Goal: Transaction & Acquisition: Purchase product/service

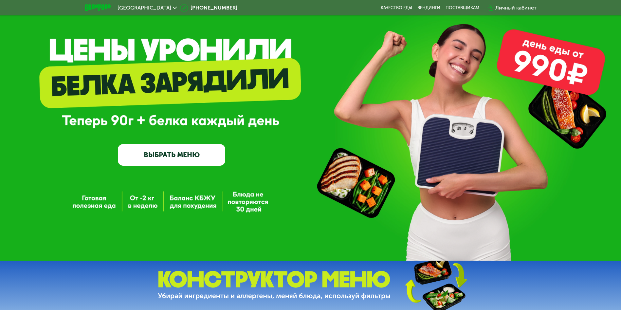
click at [190, 156] on link "ВЫБРАТЬ МЕНЮ" at bounding box center [171, 155] width 107 height 22
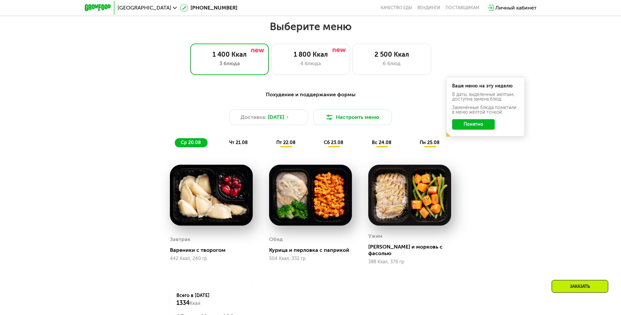
scroll to position [352, 0]
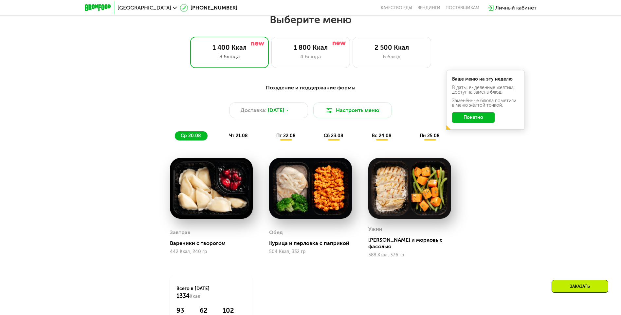
click at [482, 119] on button "Понятно" at bounding box center [473, 117] width 43 height 10
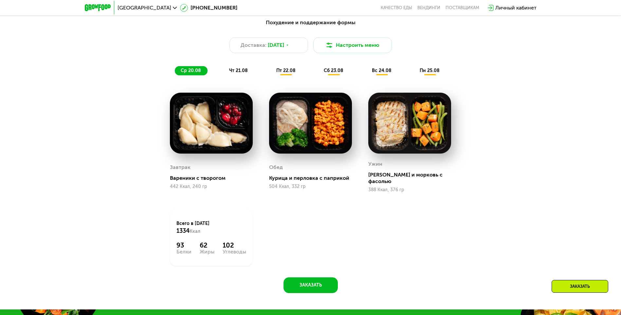
scroll to position [418, 0]
click at [271, 75] on div "чт 21.08" at bounding box center [287, 70] width 32 height 9
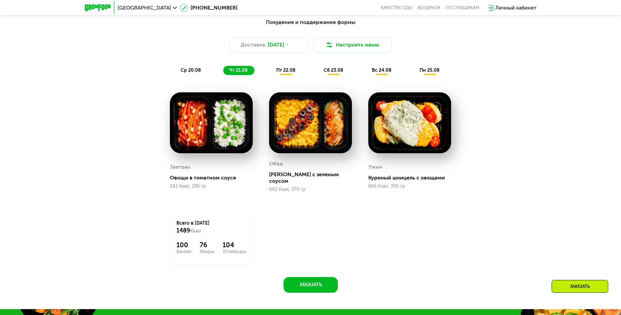
click at [318, 69] on div "пт 22.08" at bounding box center [334, 70] width 32 height 9
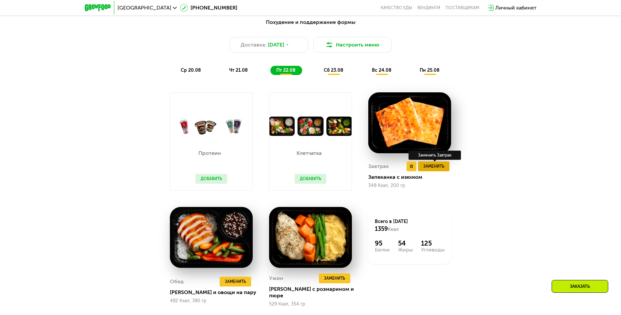
click at [445, 170] on button "Заменить" at bounding box center [433, 166] width 31 height 10
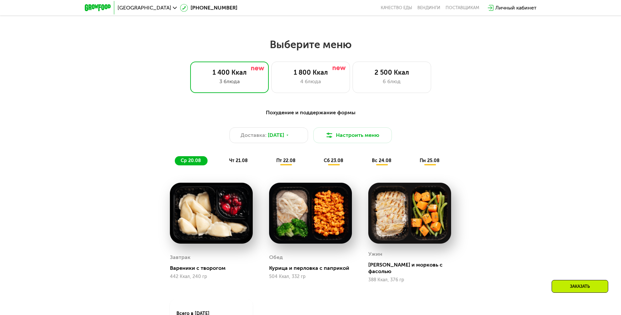
scroll to position [393, 0]
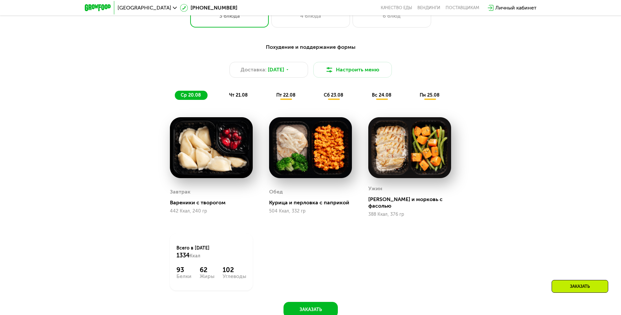
click at [242, 98] on span "чт 21.08" at bounding box center [238, 95] width 19 height 6
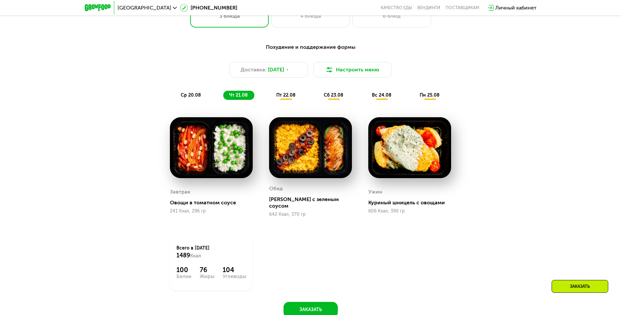
click at [280, 98] on span "пт 22.08" at bounding box center [285, 95] width 19 height 6
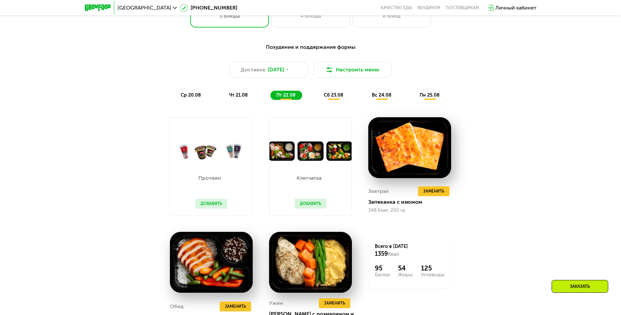
click at [337, 97] on span "сб 23.08" at bounding box center [334, 95] width 20 height 6
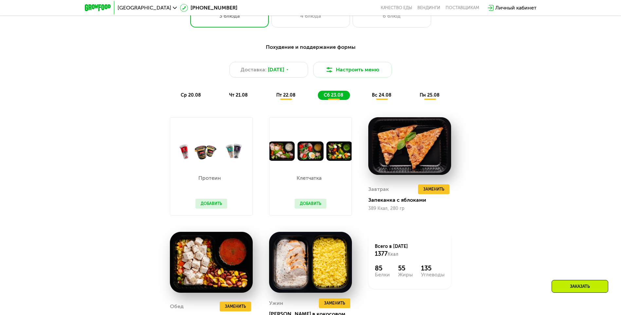
click at [382, 94] on span "вс 24.08" at bounding box center [382, 95] width 20 height 6
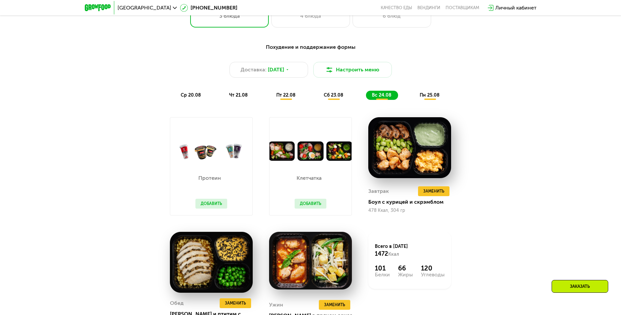
click at [429, 96] on span "пн 25.08" at bounding box center [430, 95] width 20 height 6
